Goal: Information Seeking & Learning: Learn about a topic

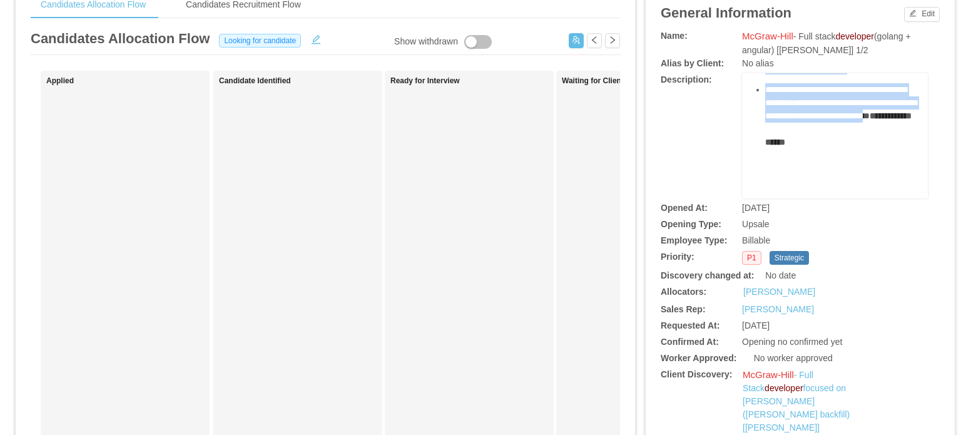
scroll to position [717, 0]
drag, startPoint x: 745, startPoint y: 200, endPoint x: 862, endPoint y: 152, distance: 126.5
copy div "**********"
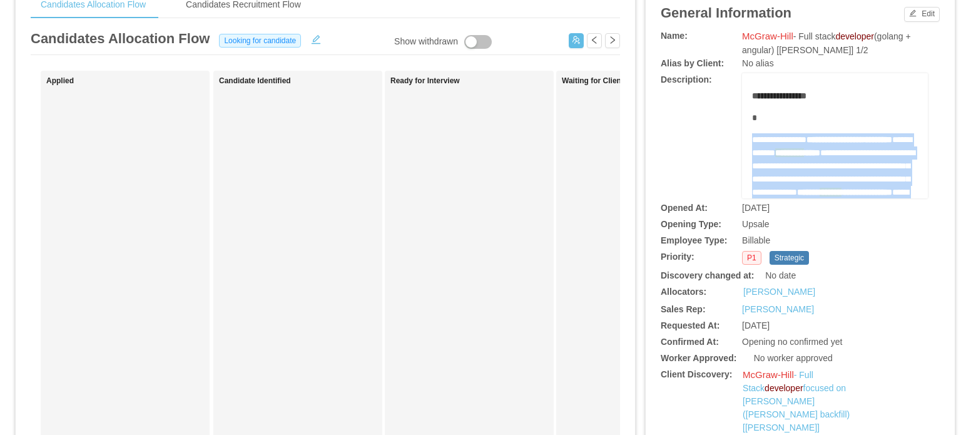
scroll to position [0, 0]
click at [794, 131] on div "**********" at bounding box center [835, 436] width 166 height 690
click at [798, 139] on span "**********" at bounding box center [779, 141] width 54 height 9
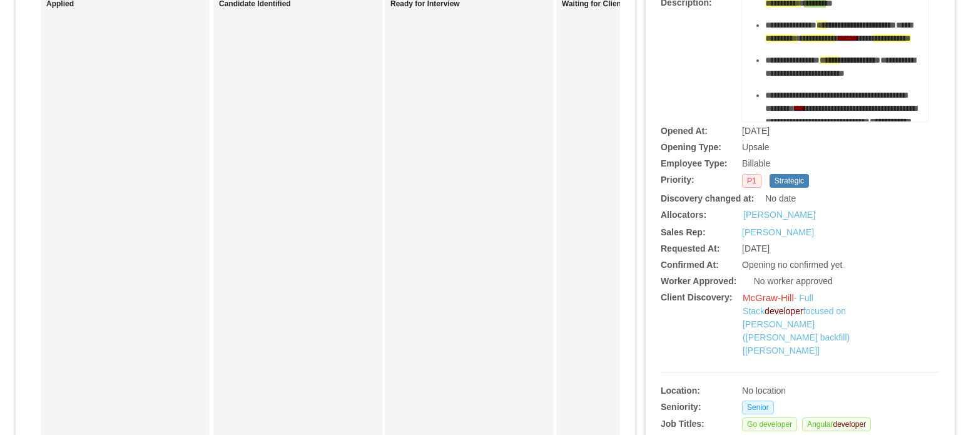
scroll to position [313, 0]
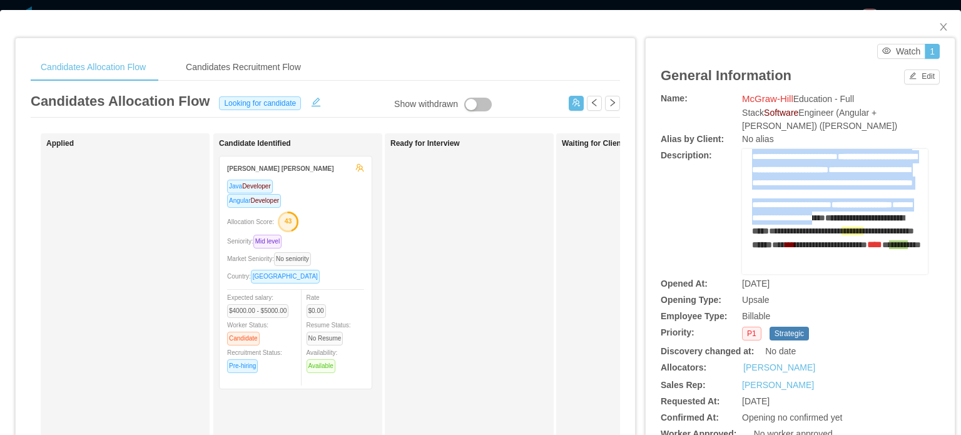
scroll to position [625, 0]
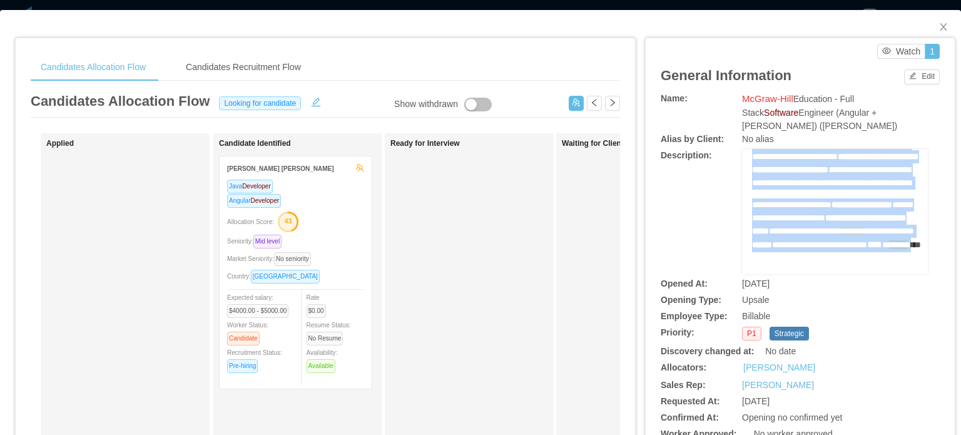
drag, startPoint x: 744, startPoint y: 151, endPoint x: 870, endPoint y: 217, distance: 142.7
click at [870, 217] on div "**********" at bounding box center [835, 6] width 166 height 536
copy div "**********"
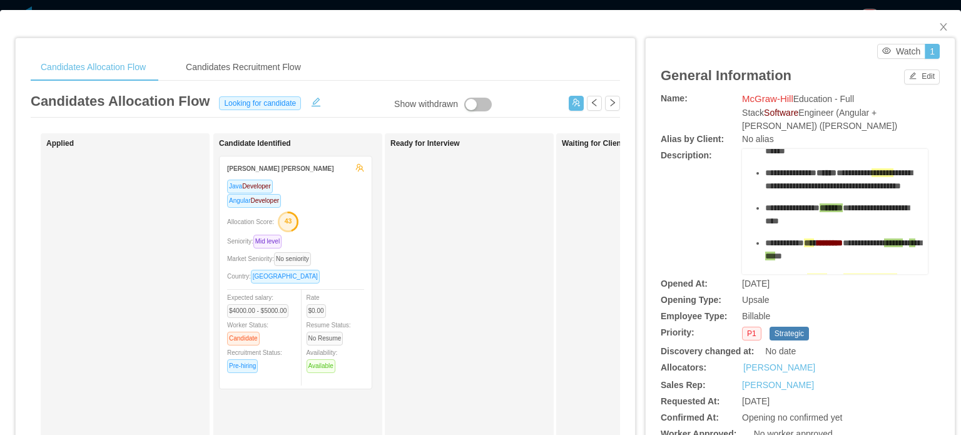
scroll to position [63, 0]
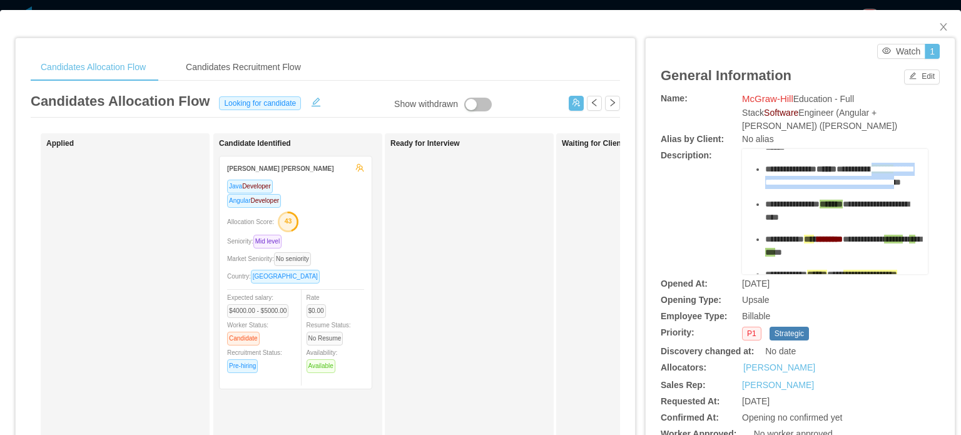
drag, startPoint x: 757, startPoint y: 169, endPoint x: 825, endPoint y: 187, distance: 70.4
click at [825, 187] on div "**********" at bounding box center [841, 176] width 153 height 26
copy span "**********"
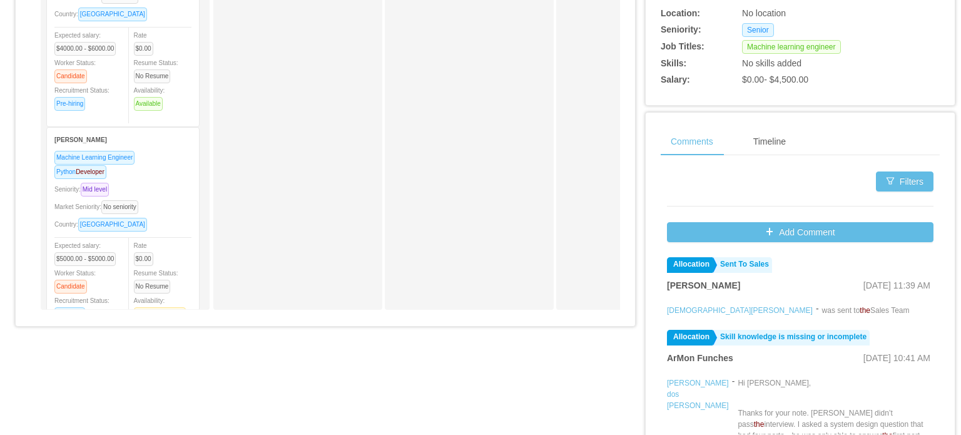
scroll to position [313, 0]
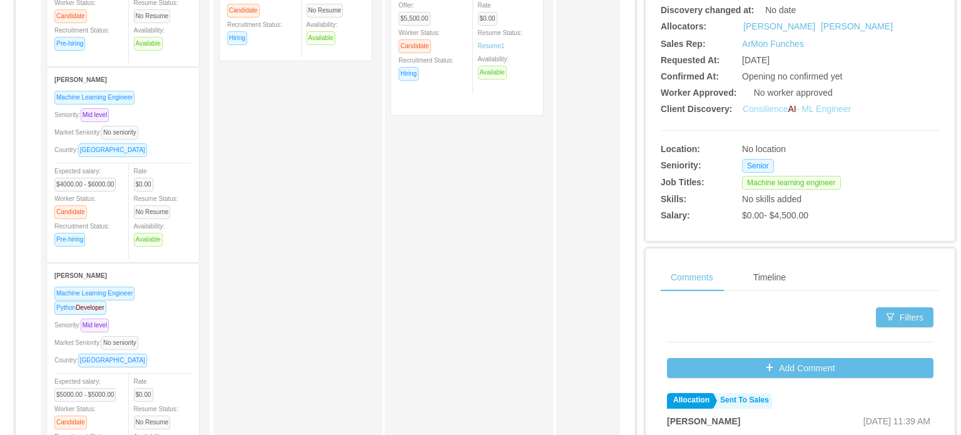
click at [772, 108] on link "Consilience AI - ML Engineer" at bounding box center [796, 109] width 108 height 10
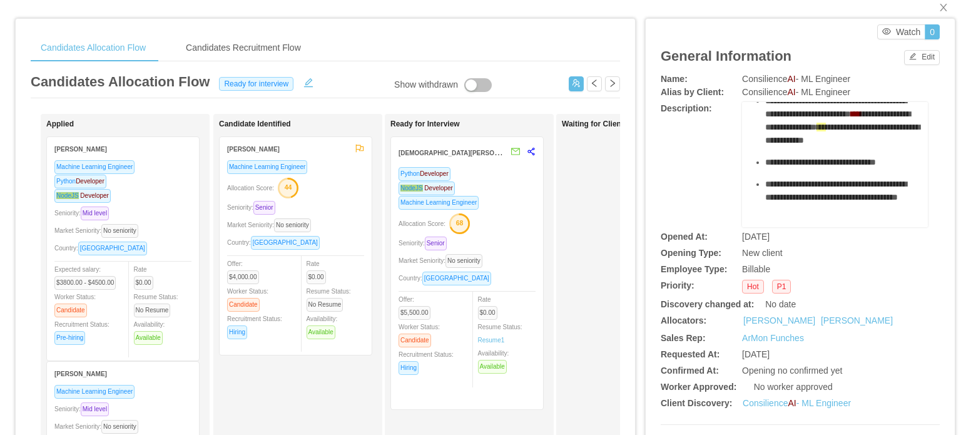
scroll to position [0, 0]
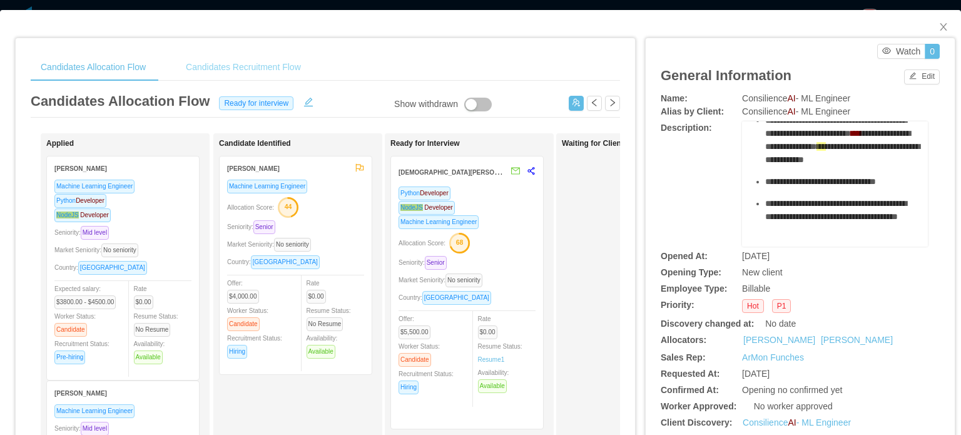
click at [215, 63] on div "Candidates Recruitment Flow" at bounding box center [243, 67] width 135 height 28
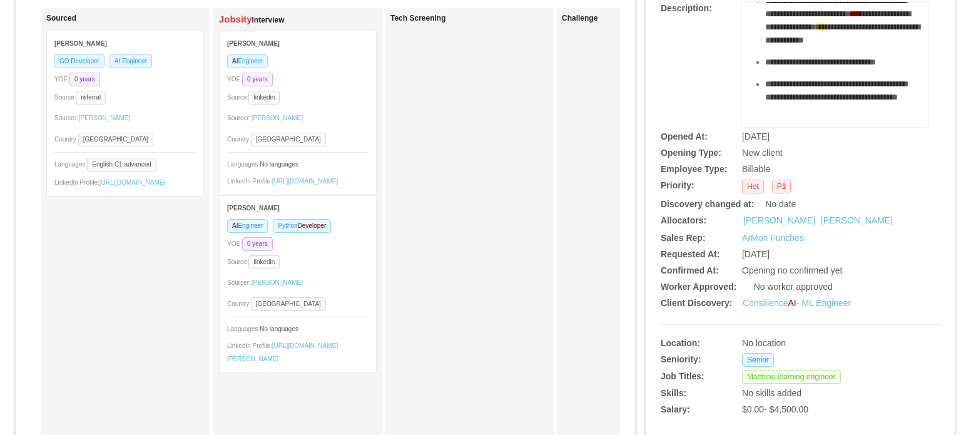
scroll to position [125, 0]
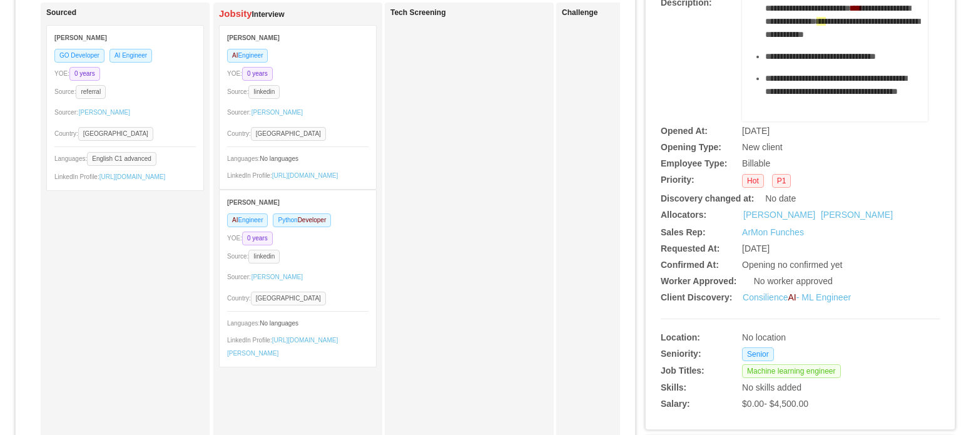
click at [236, 210] on div "[PERSON_NAME]" at bounding box center [297, 201] width 141 height 23
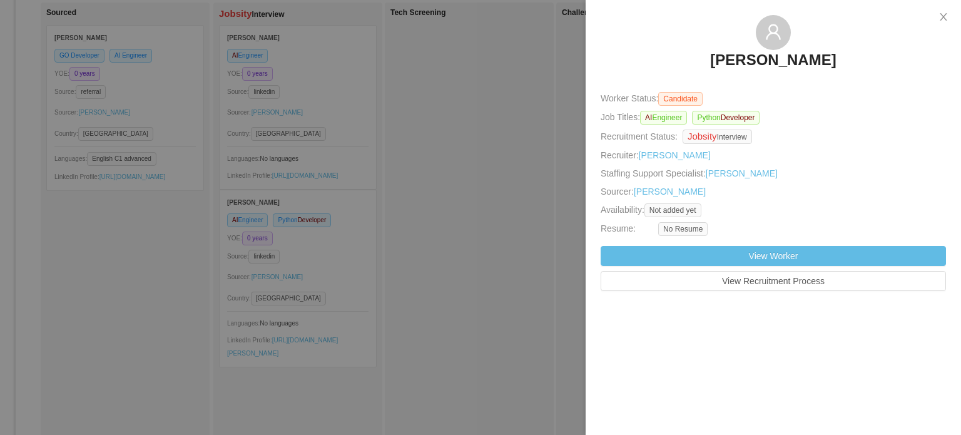
click at [765, 69] on h3 "[PERSON_NAME]" at bounding box center [773, 60] width 126 height 20
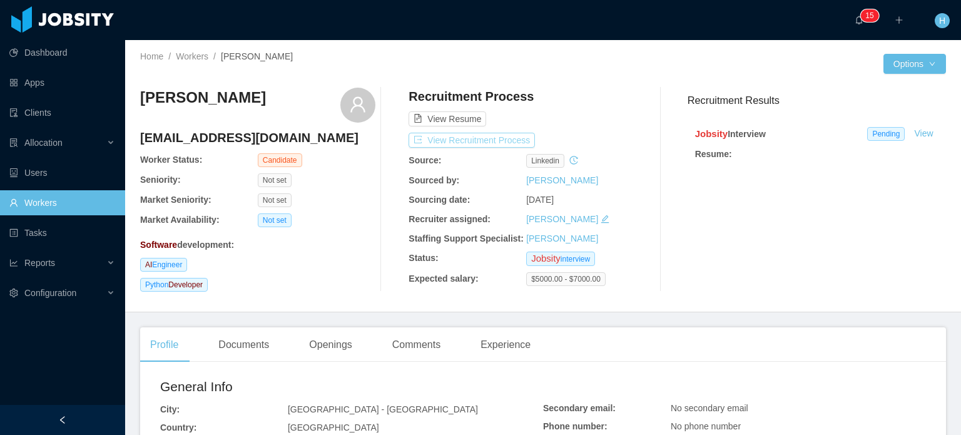
click at [457, 147] on button "View Recruitment Process" at bounding box center [471, 140] width 126 height 15
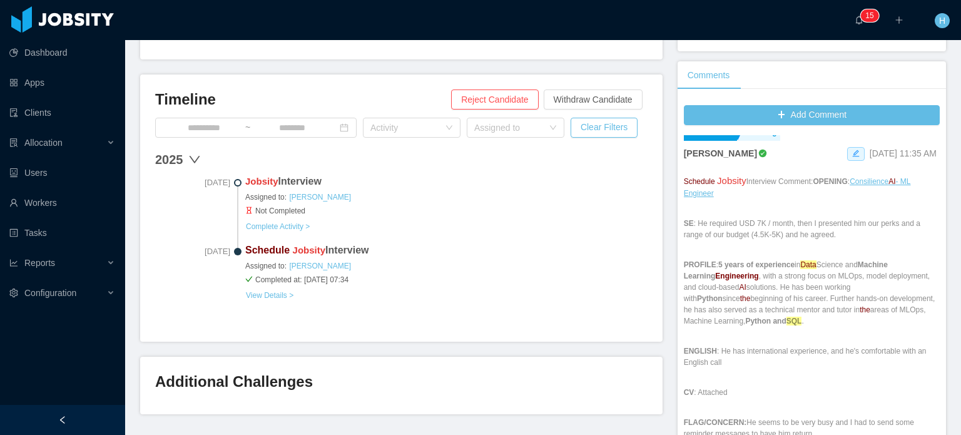
scroll to position [15, 0]
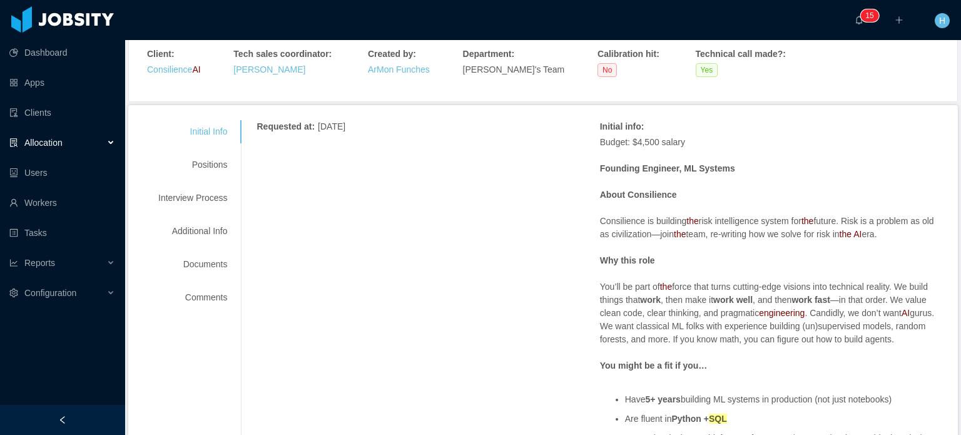
scroll to position [125, 0]
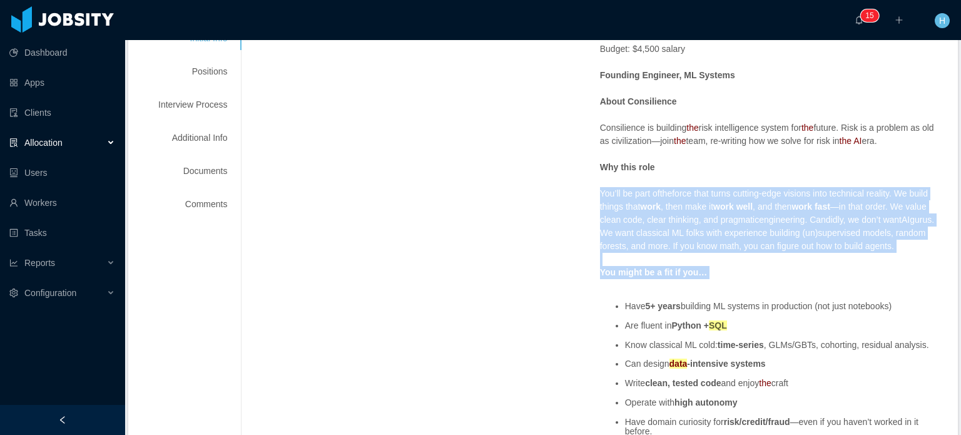
drag, startPoint x: 591, startPoint y: 249, endPoint x: 718, endPoint y: 286, distance: 132.2
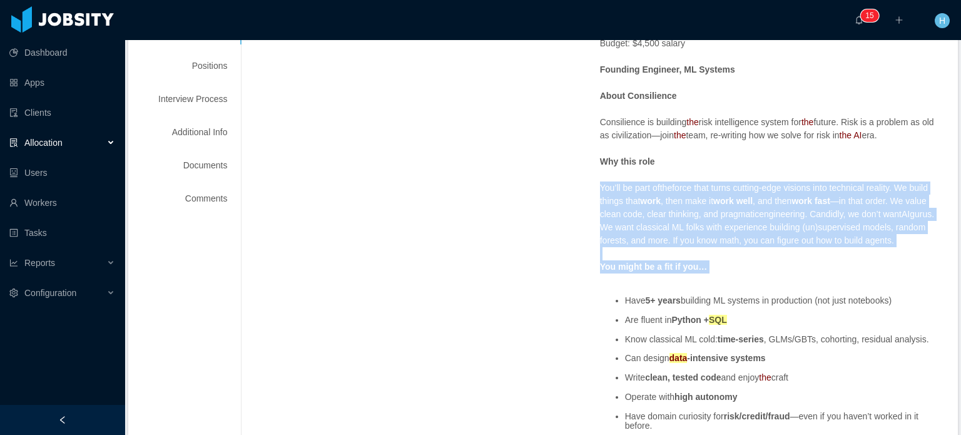
click at [600, 194] on p "You’ll be part of the force that turns cutting-edge visions into technical real…" at bounding box center [771, 214] width 343 height 66
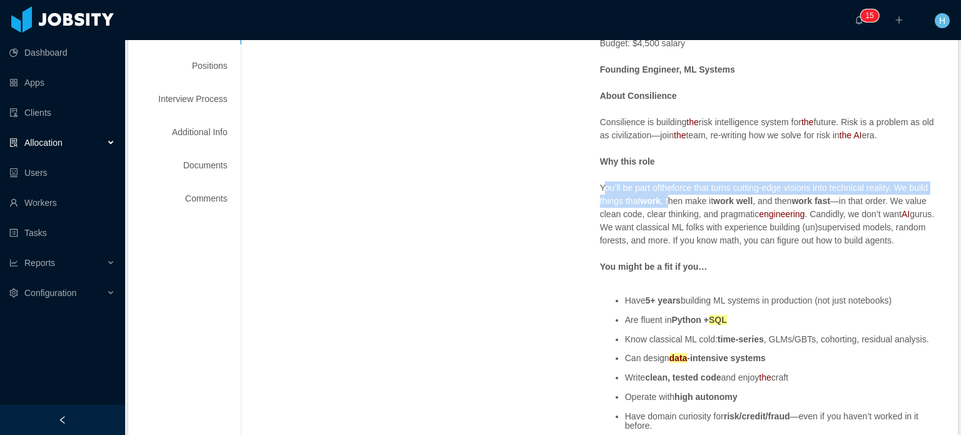
drag, startPoint x: 596, startPoint y: 188, endPoint x: 667, endPoint y: 201, distance: 71.9
click at [667, 201] on p "You’ll be part of the force that turns cutting-edge visions into technical real…" at bounding box center [771, 214] width 343 height 66
click at [648, 203] on strong "work" at bounding box center [650, 201] width 21 height 10
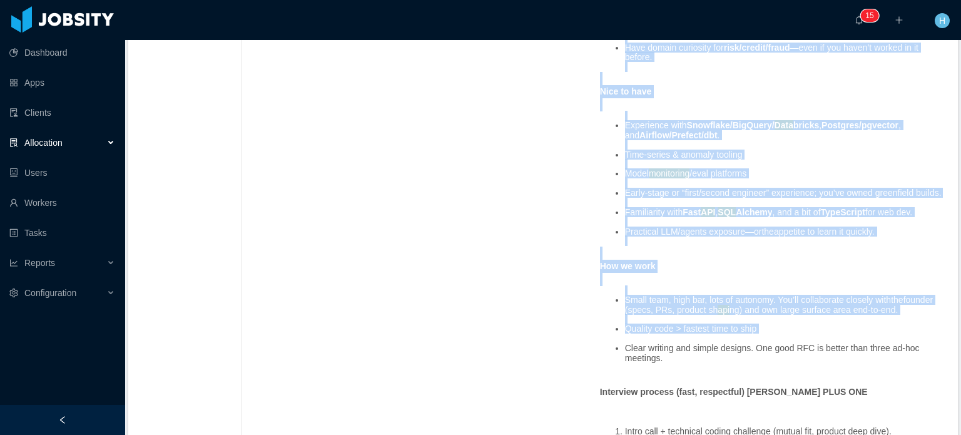
scroll to position [563, 0]
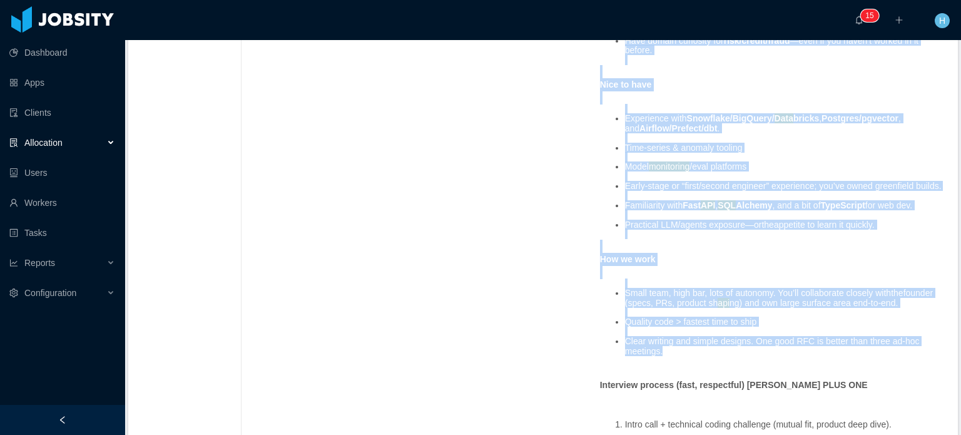
drag, startPoint x: 592, startPoint y: 189, endPoint x: 857, endPoint y: 365, distance: 317.2
click at [857, 365] on div "Requested at : August 22, 2025 Initial info : Budget: $4,500 salary Founding En…" at bounding box center [599, 300] width 686 height 1309
copy span "You’ll be part of the force that turns cutting-edge visions into technical real…"
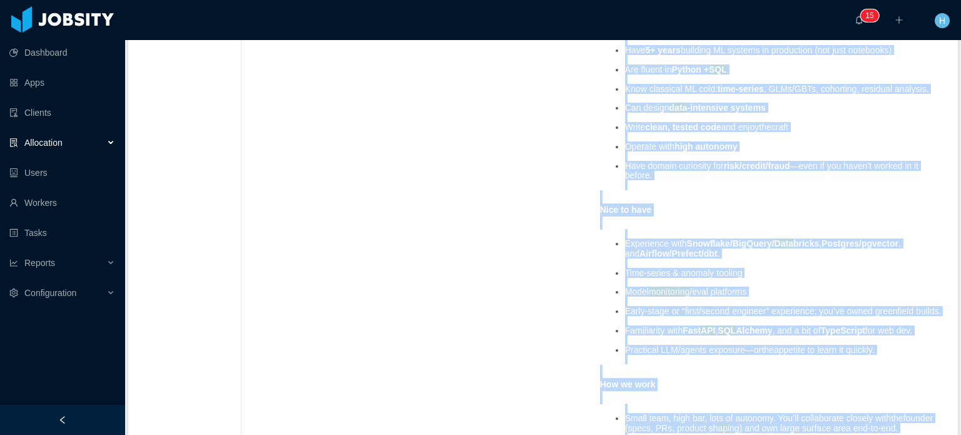
click at [787, 215] on p "Nice to have" at bounding box center [771, 209] width 343 height 13
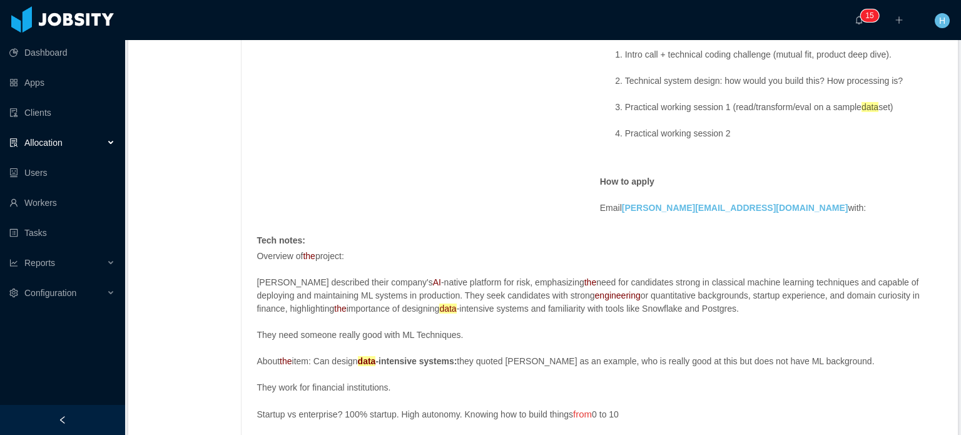
scroll to position [0, 0]
